Goal: Transaction & Acquisition: Purchase product/service

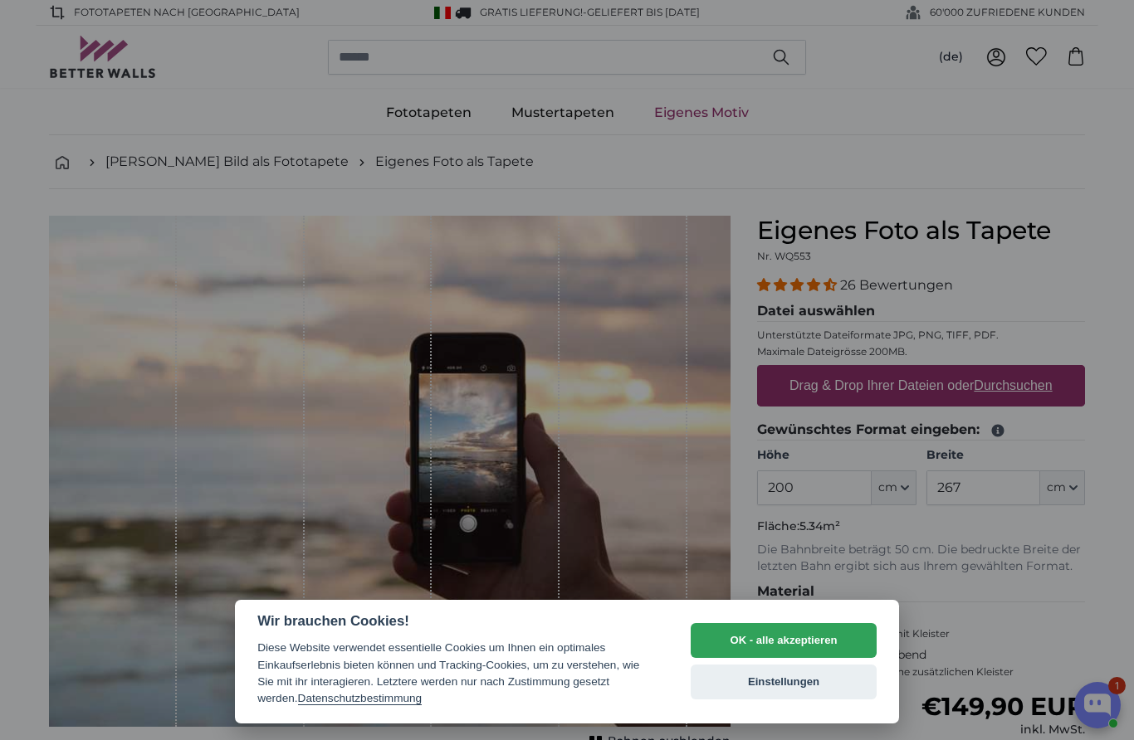
click at [809, 641] on button "OK - alle akzeptieren" at bounding box center [783, 640] width 186 height 35
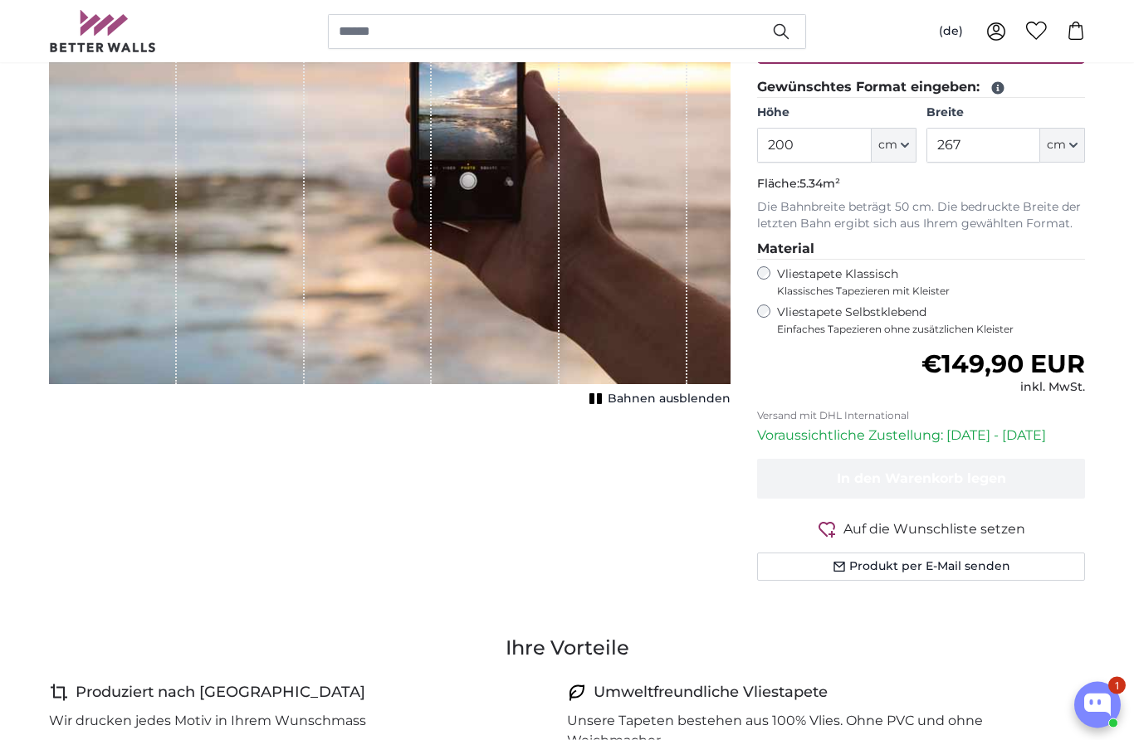
scroll to position [343, 0]
click at [901, 149] on icon "button" at bounding box center [904, 145] width 8 height 8
click at [902, 139] on button "cm" at bounding box center [893, 145] width 45 height 35
click at [810, 147] on input "200" at bounding box center [814, 145] width 114 height 35
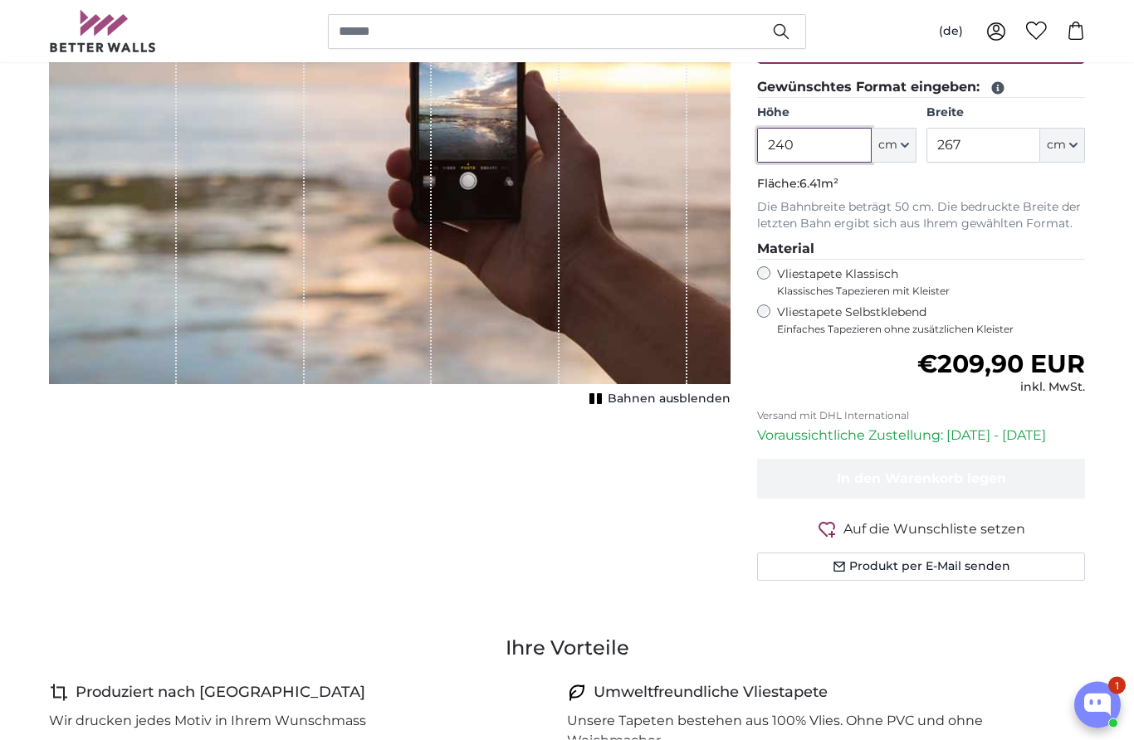
type input "240"
click at [990, 149] on input "267" at bounding box center [983, 146] width 114 height 35
type input "2"
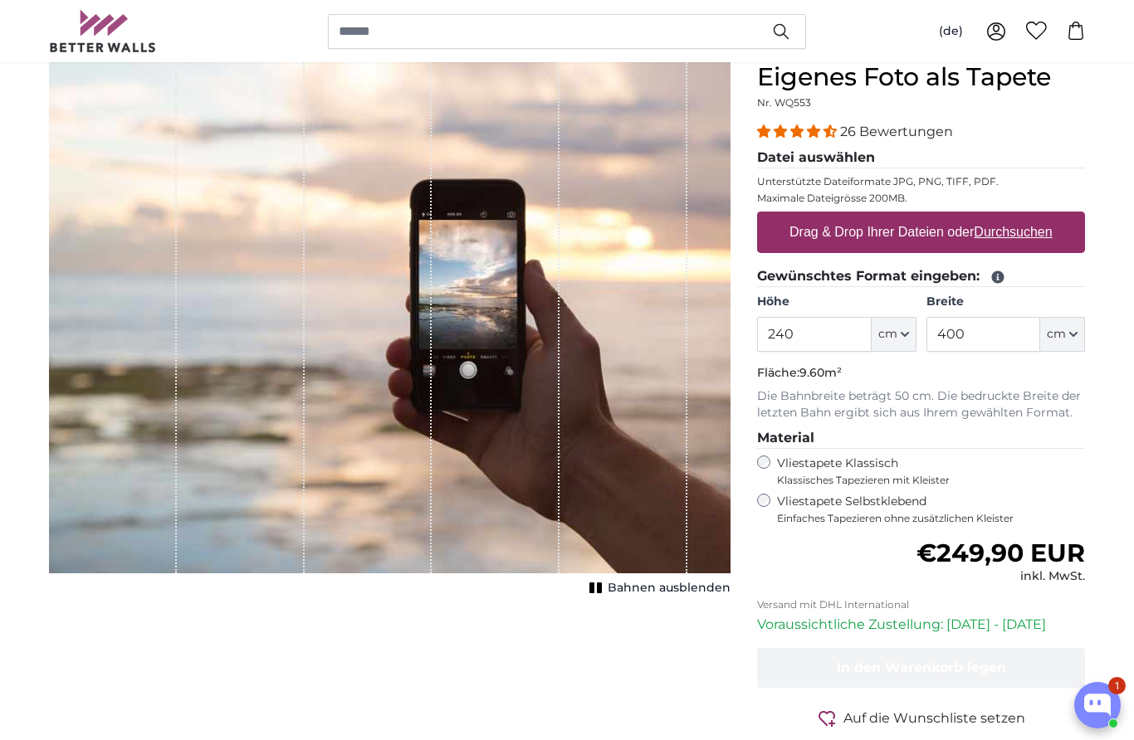
scroll to position [129, 0]
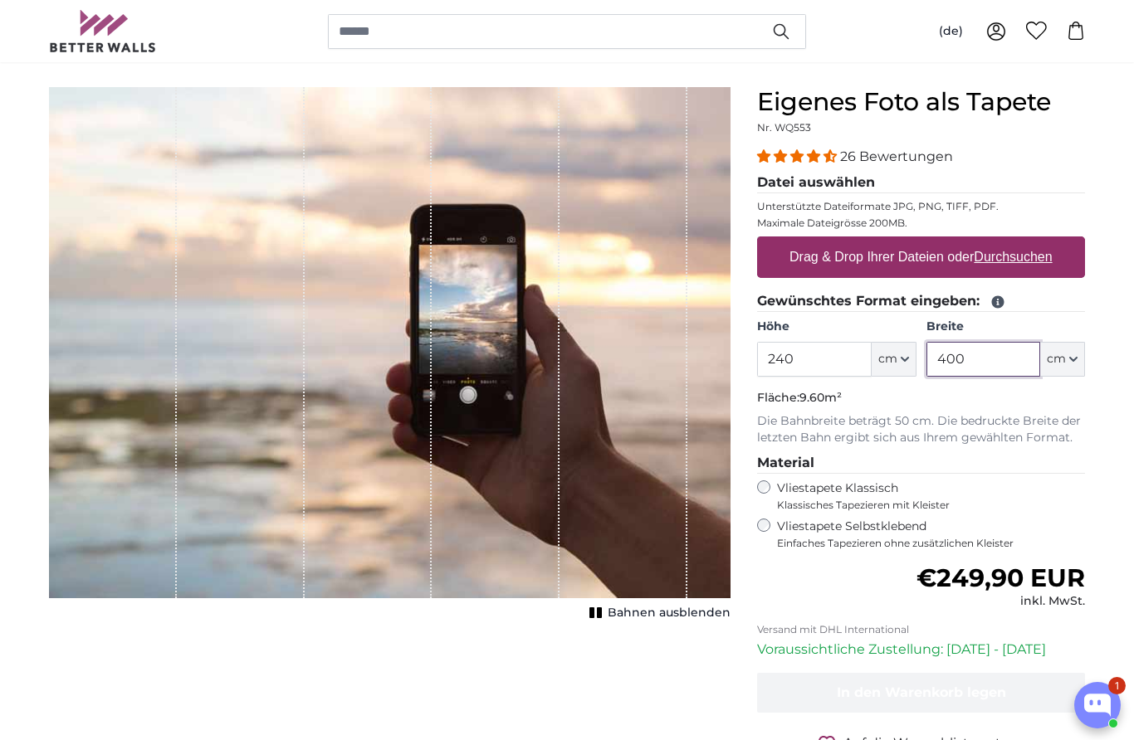
type input "400"
click at [510, 672] on div "Abbrechen Bild zuschneiden Bahnen ausblenden" at bounding box center [390, 461] width 708 height 748
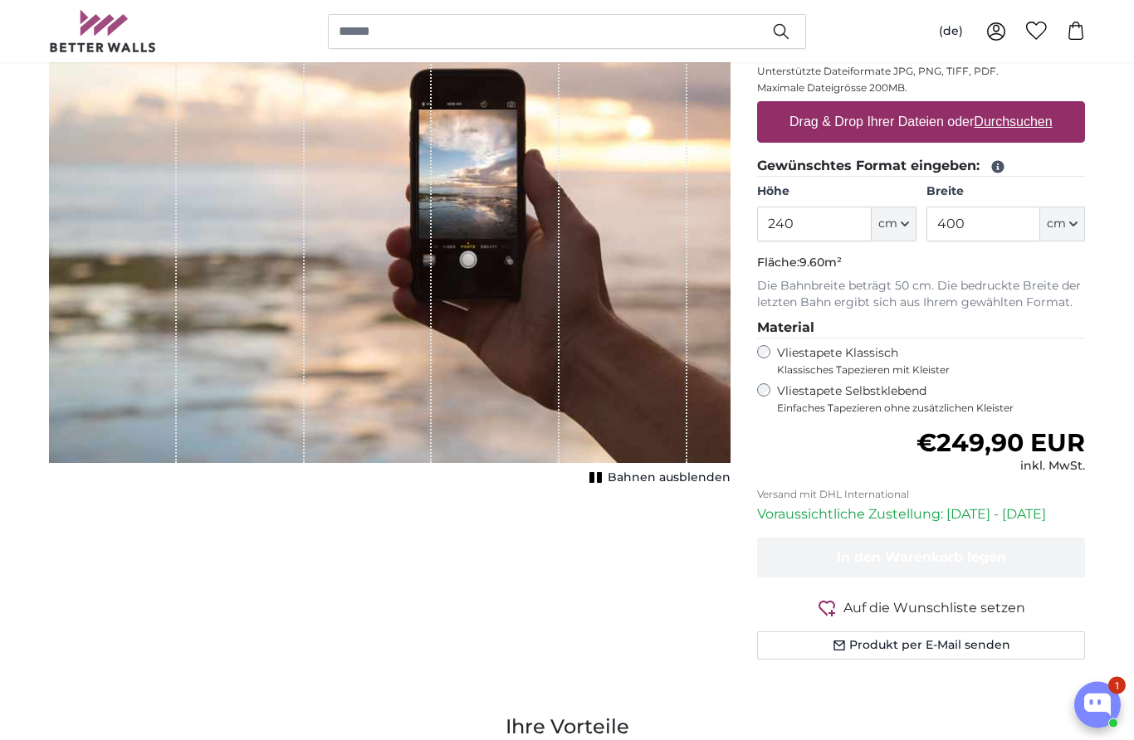
scroll to position [0, 0]
